Goal: Find contact information: Find contact information

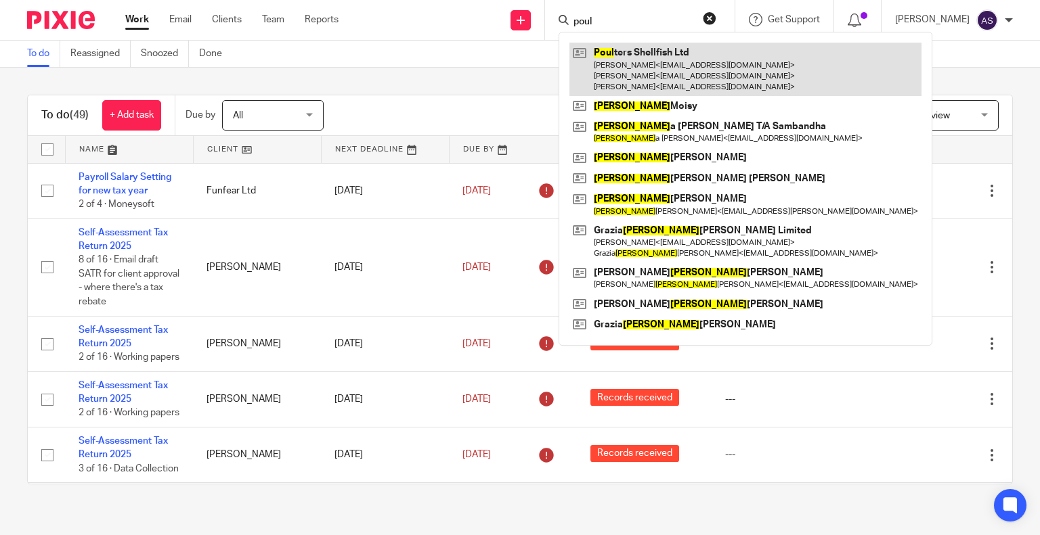
type input "poul"
click at [723, 64] on link at bounding box center [745, 69] width 352 height 53
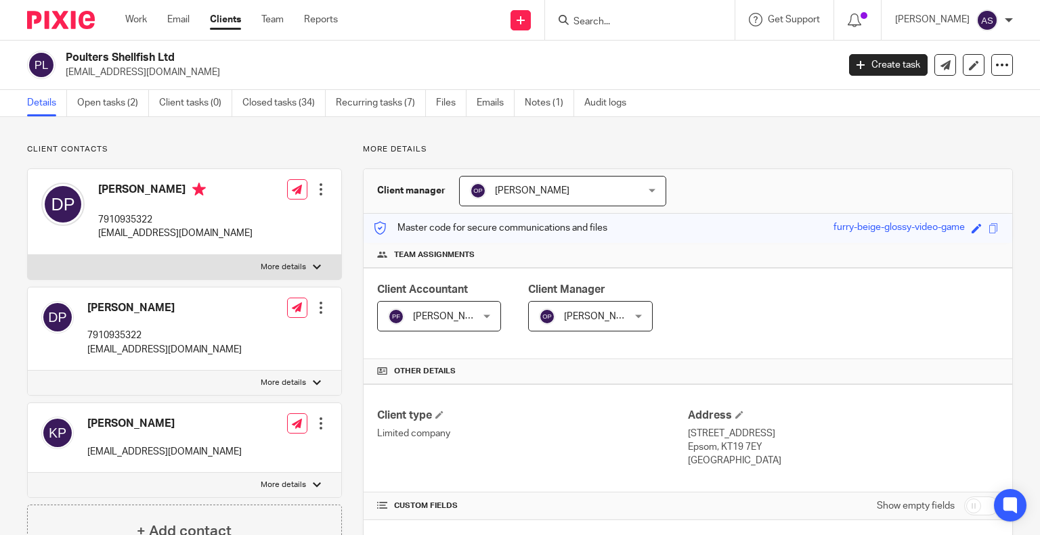
click at [623, 19] on input "Search" at bounding box center [633, 22] width 122 height 12
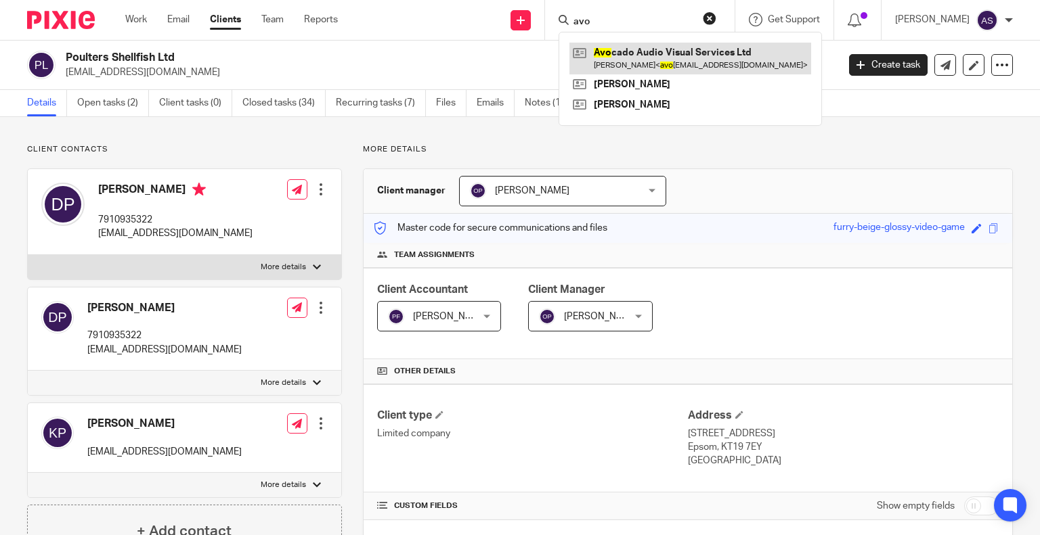
type input "avo"
click at [661, 56] on link at bounding box center [690, 58] width 242 height 31
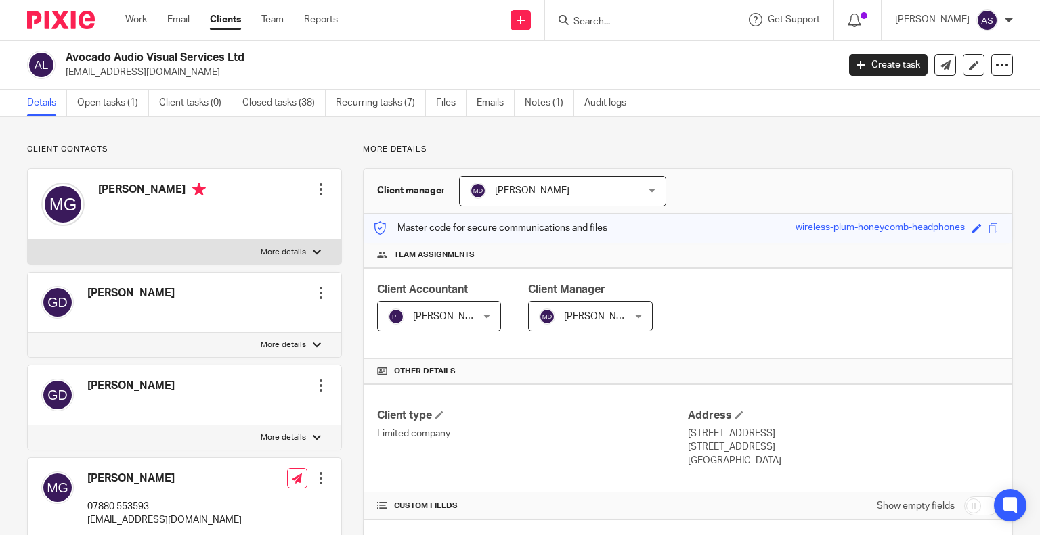
drag, startPoint x: 65, startPoint y: 56, endPoint x: 257, endPoint y: 59, distance: 192.2
click at [257, 59] on h2 "Avocado Audio Visual Services Ltd" at bounding box center [371, 58] width 610 height 14
copy h2 "Avocado Audio Visual Services Ltd"
click at [604, 23] on input "Search" at bounding box center [633, 22] width 122 height 12
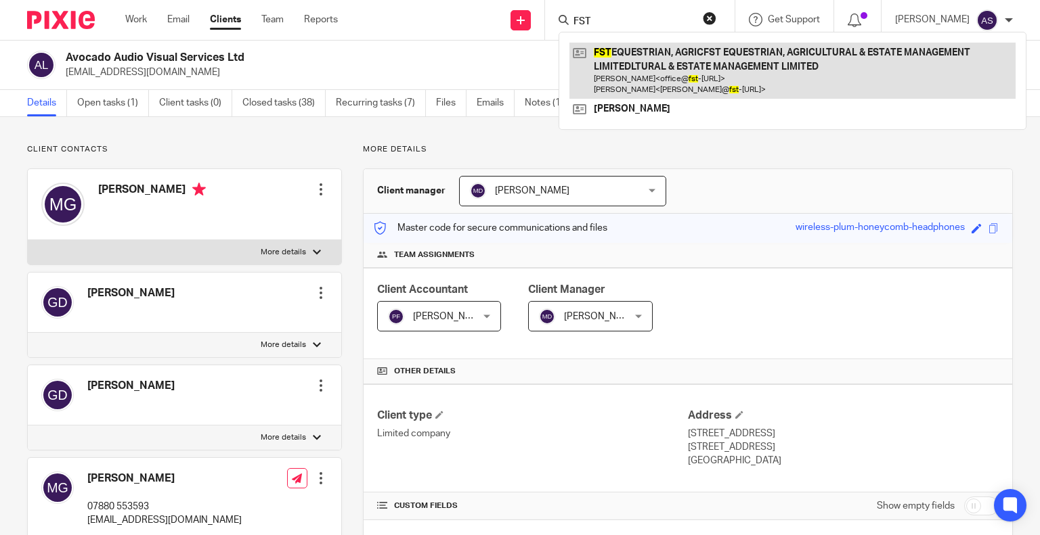
type input "FST"
click at [688, 56] on link at bounding box center [792, 71] width 446 height 56
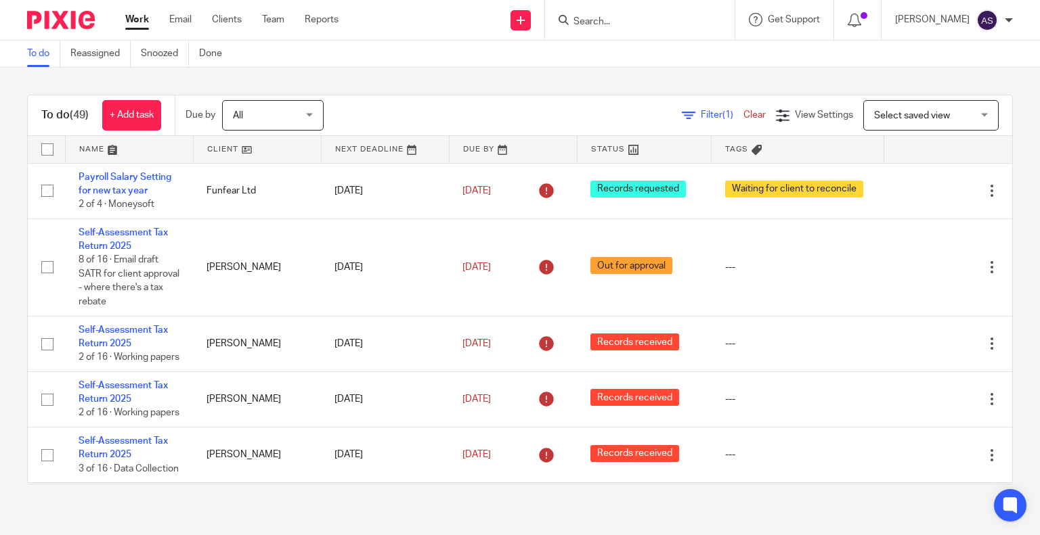
click at [598, 20] on input "Search" at bounding box center [633, 22] width 122 height 12
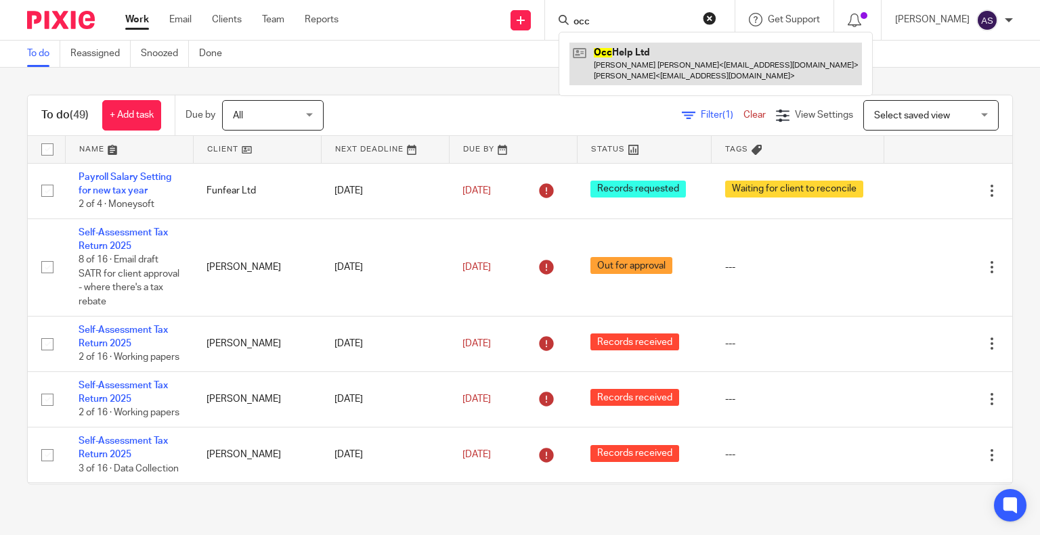
type input "occ"
click at [650, 51] on link at bounding box center [715, 64] width 292 height 42
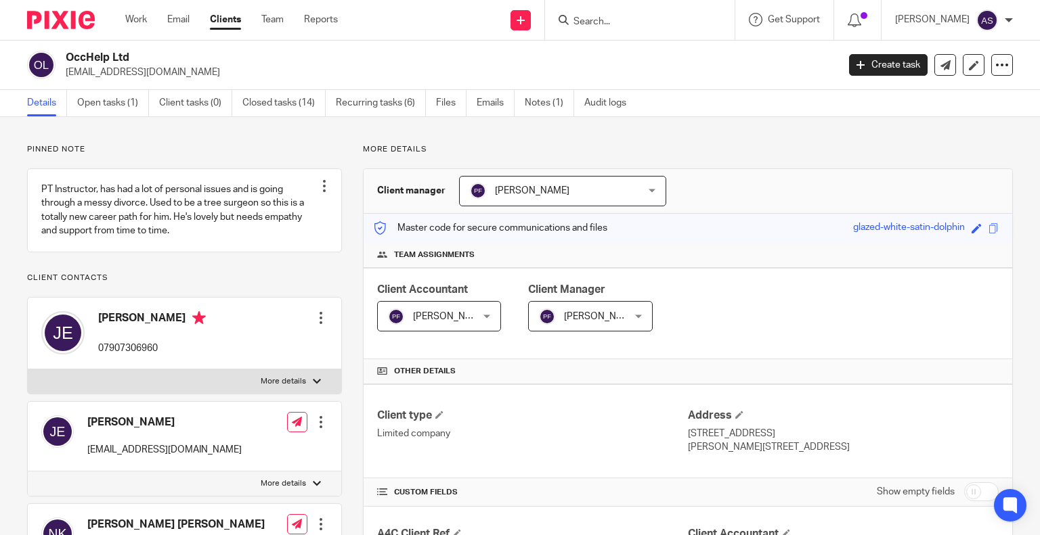
drag, startPoint x: 69, startPoint y: 55, endPoint x: 157, endPoint y: 58, distance: 88.0
click at [157, 58] on h2 "OccHelp Ltd" at bounding box center [371, 58] width 610 height 14
copy h2 "OccHelp Ltd"
click at [321, 67] on p "[EMAIL_ADDRESS][DOMAIN_NAME]" at bounding box center [447, 73] width 763 height 14
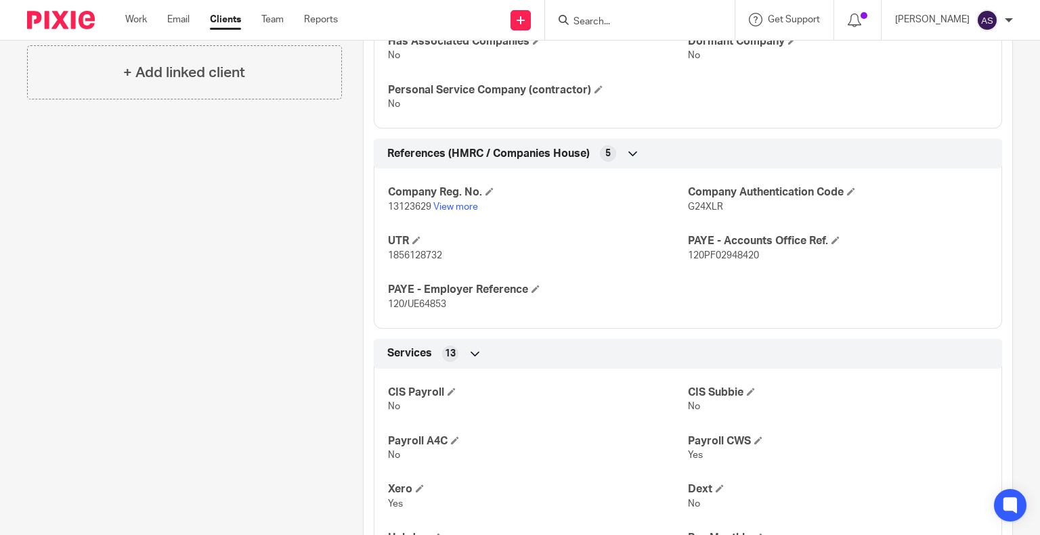
scroll to position [744, 0]
drag, startPoint x: 382, startPoint y: 252, endPoint x: 453, endPoint y: 253, distance: 71.7
click at [453, 253] on div "Company Reg. No. 13123629 View more Company Authentication Code G24XLR UTR 1856…" at bounding box center [688, 243] width 628 height 170
copy span "1856128732"
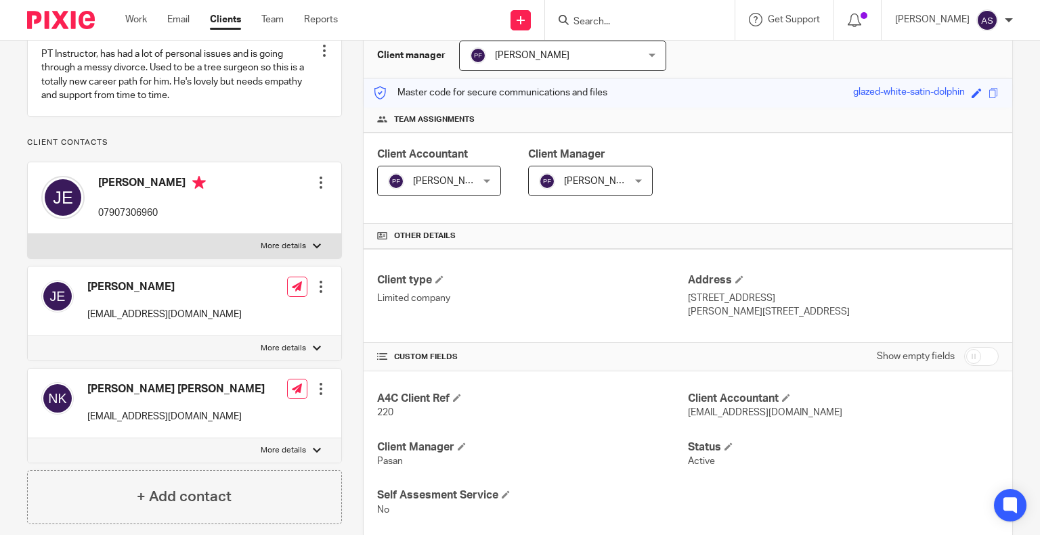
scroll to position [0, 0]
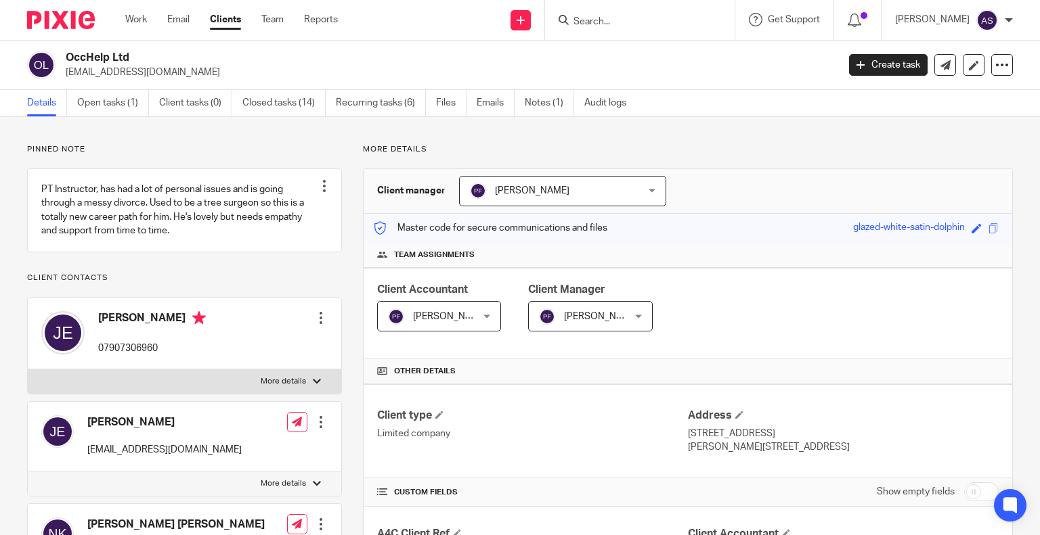
drag, startPoint x: 66, startPoint y: 53, endPoint x: 111, endPoint y: 53, distance: 44.7
click at [160, 53] on h2 "OccHelp Ltd" at bounding box center [371, 58] width 610 height 14
copy h2 "OccHelp Ltd"
